Goal: Navigation & Orientation: Find specific page/section

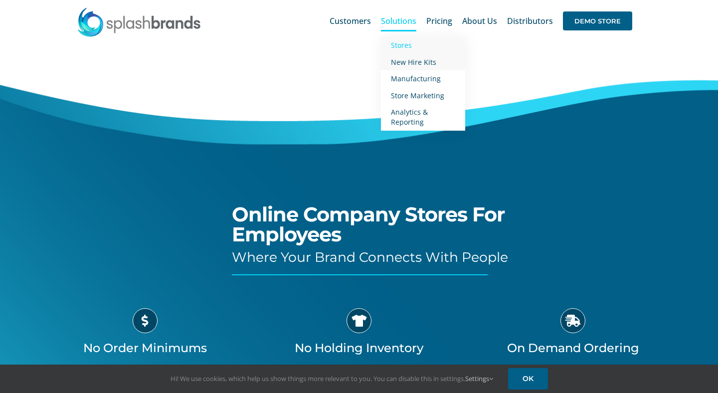
click at [415, 61] on span "New Hire Kits" at bounding box center [413, 61] width 45 height 9
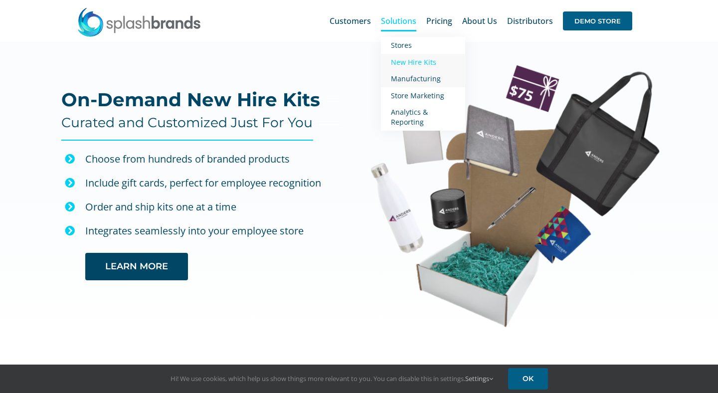
click at [418, 82] on span "Manufacturing" at bounding box center [416, 78] width 50 height 9
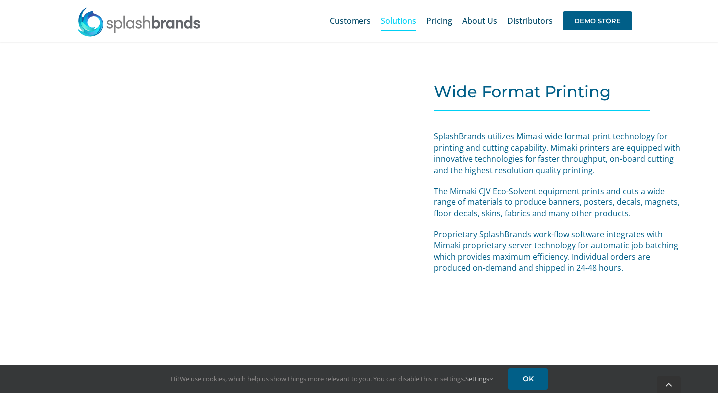
scroll to position [4215, 0]
